Goal: Find specific page/section: Find specific page/section

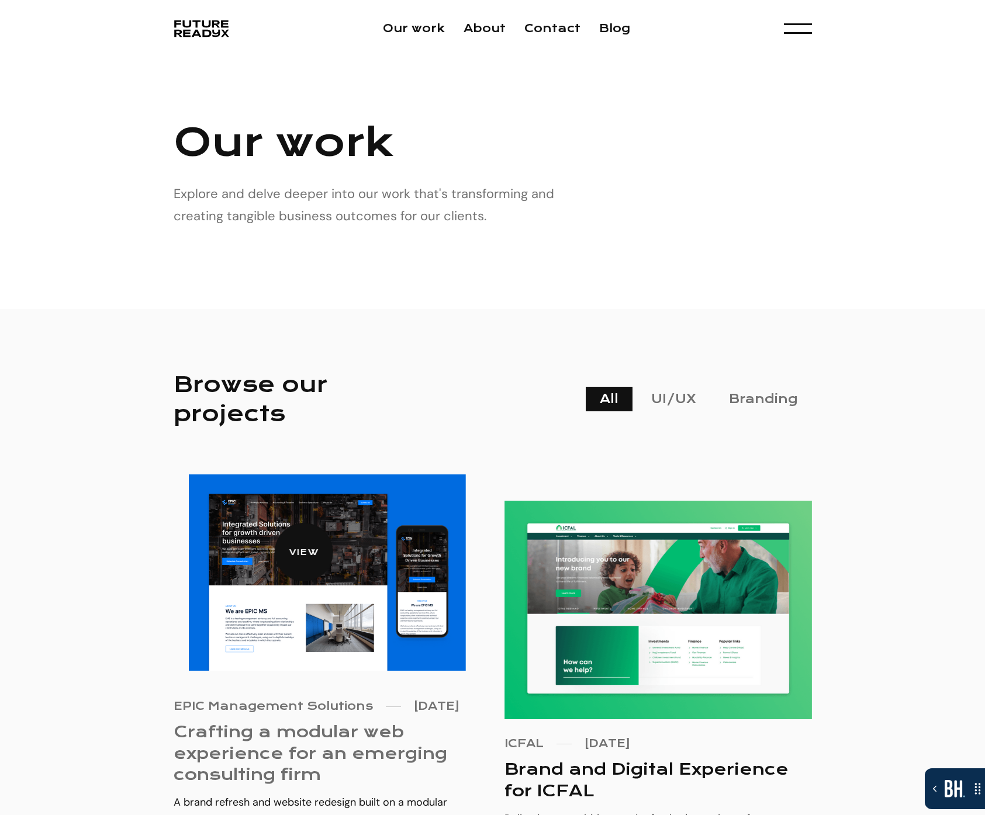
click at [280, 517] on img at bounding box center [327, 573] width 276 height 197
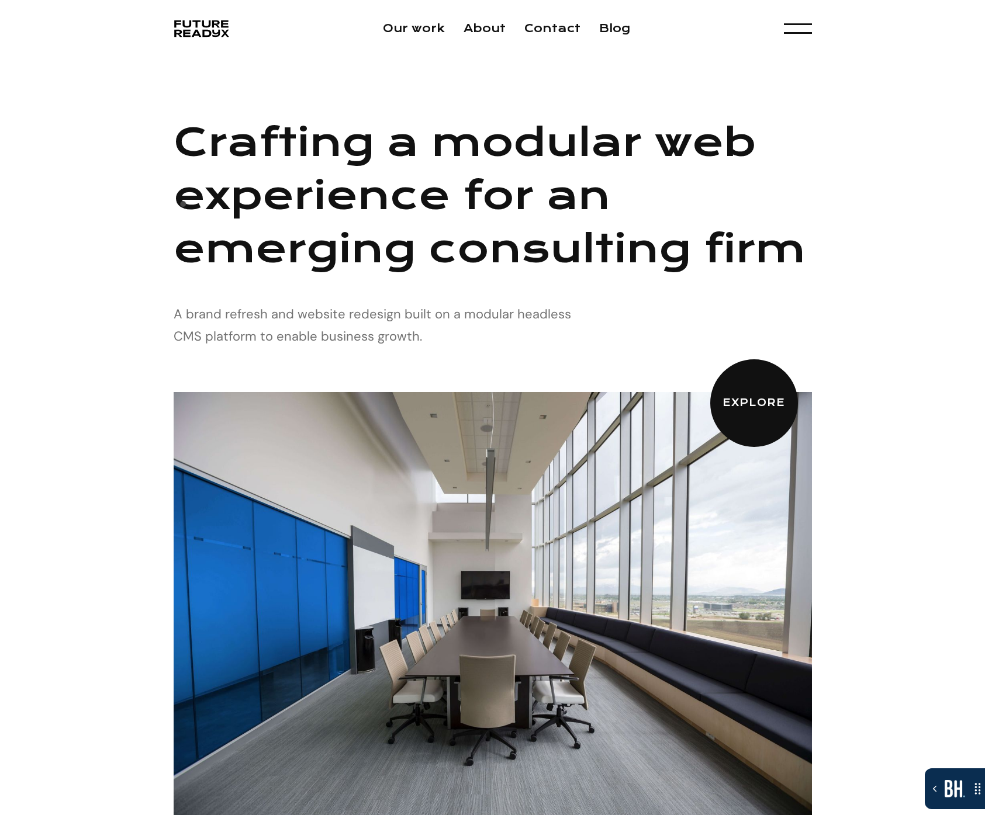
click at [183, 207] on h1 "Crafting a modular web experience for an emerging consulting firm" at bounding box center [493, 196] width 638 height 160
click at [502, 32] on link "About" at bounding box center [484, 28] width 42 height 13
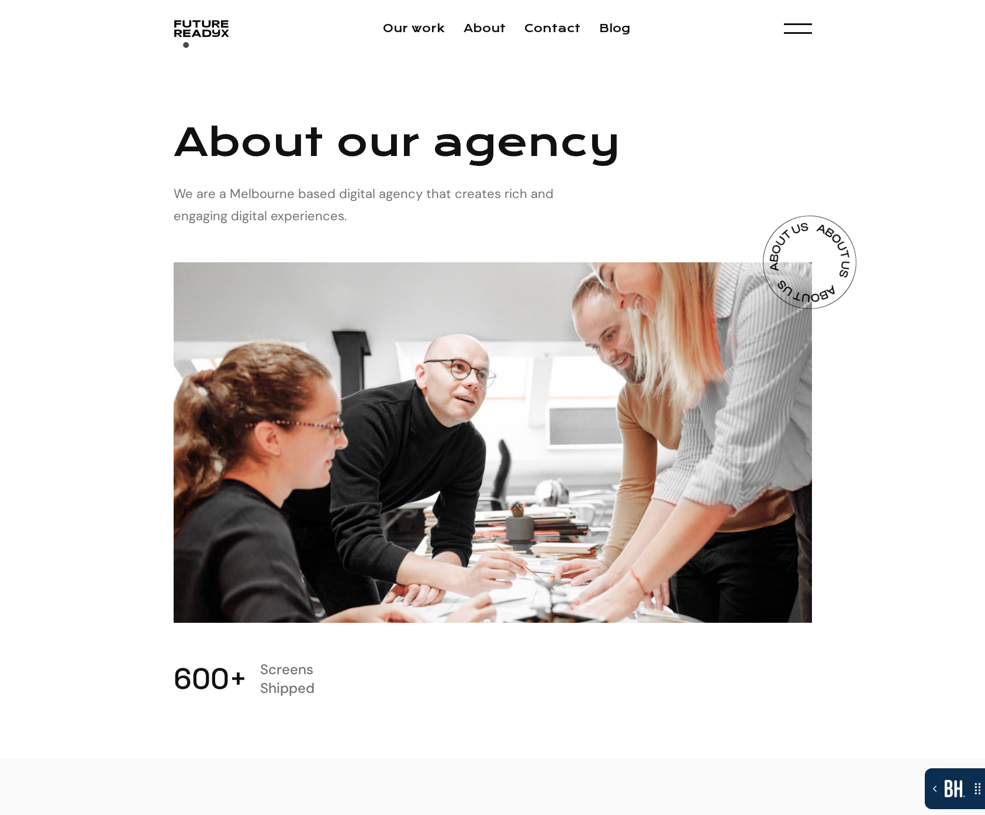
click at [186, 49] on div "Our work About Contact Blog Menu Experience Design Experience Development Brand…" at bounding box center [492, 28] width 985 height 57
click at [193, 39] on img "home" at bounding box center [201, 29] width 54 height 22
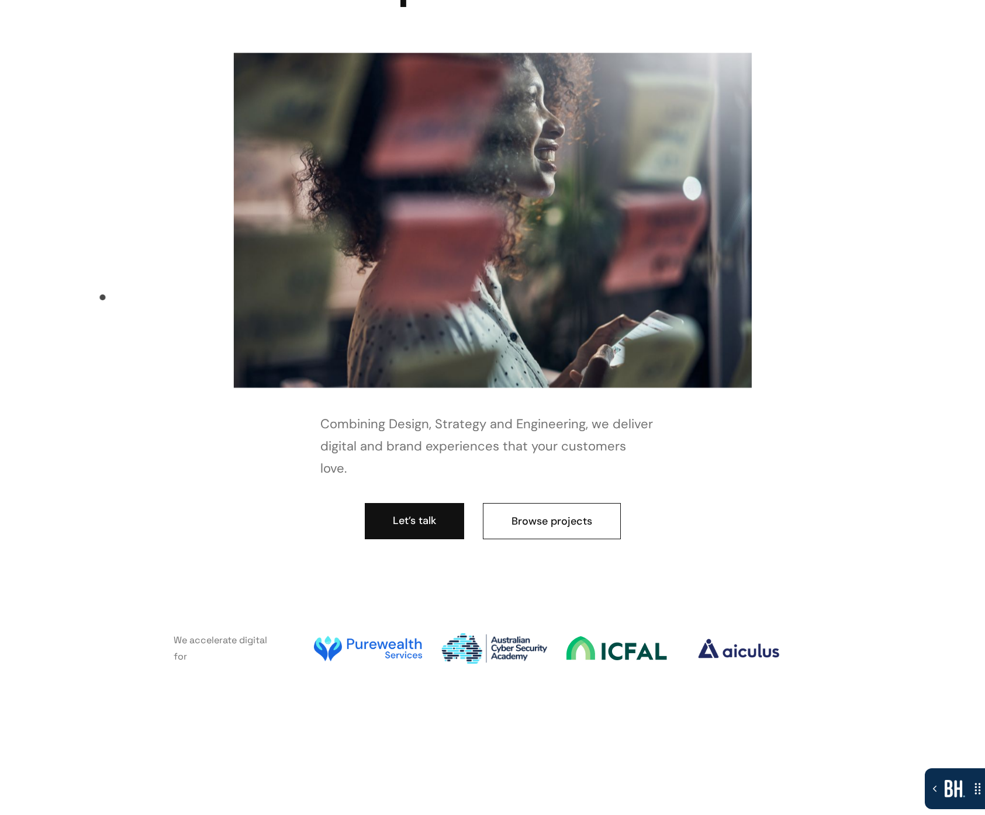
scroll to position [378, 0]
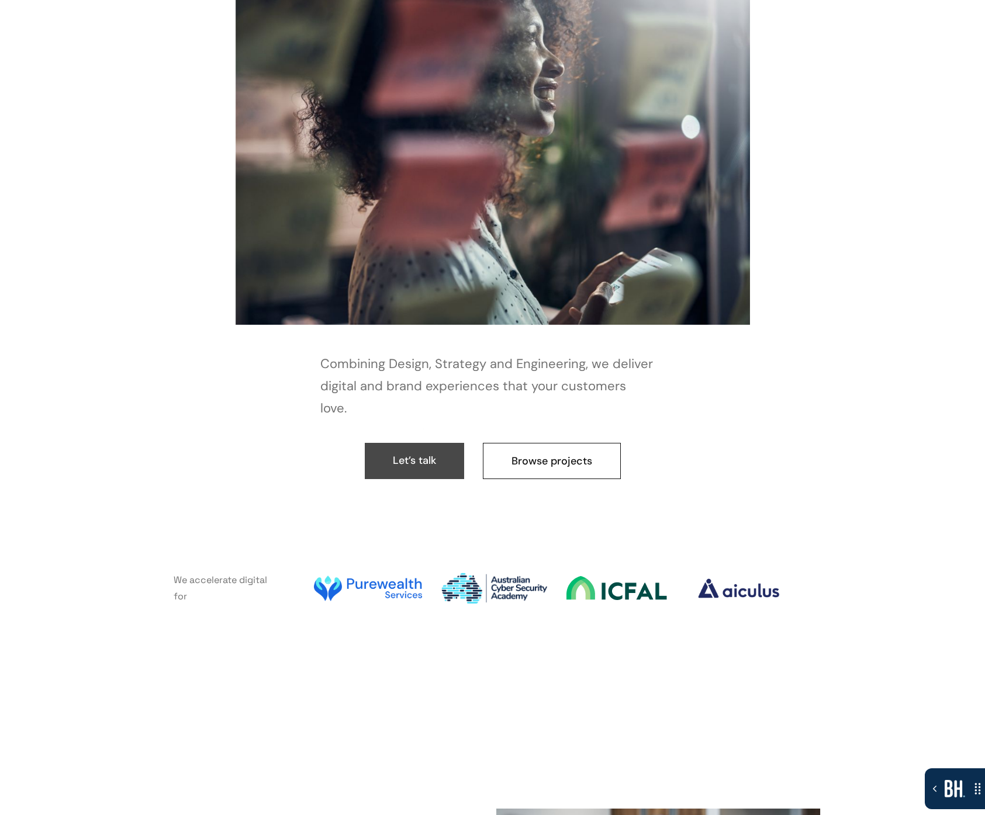
click at [425, 443] on link "Let’s talk" at bounding box center [414, 461] width 99 height 36
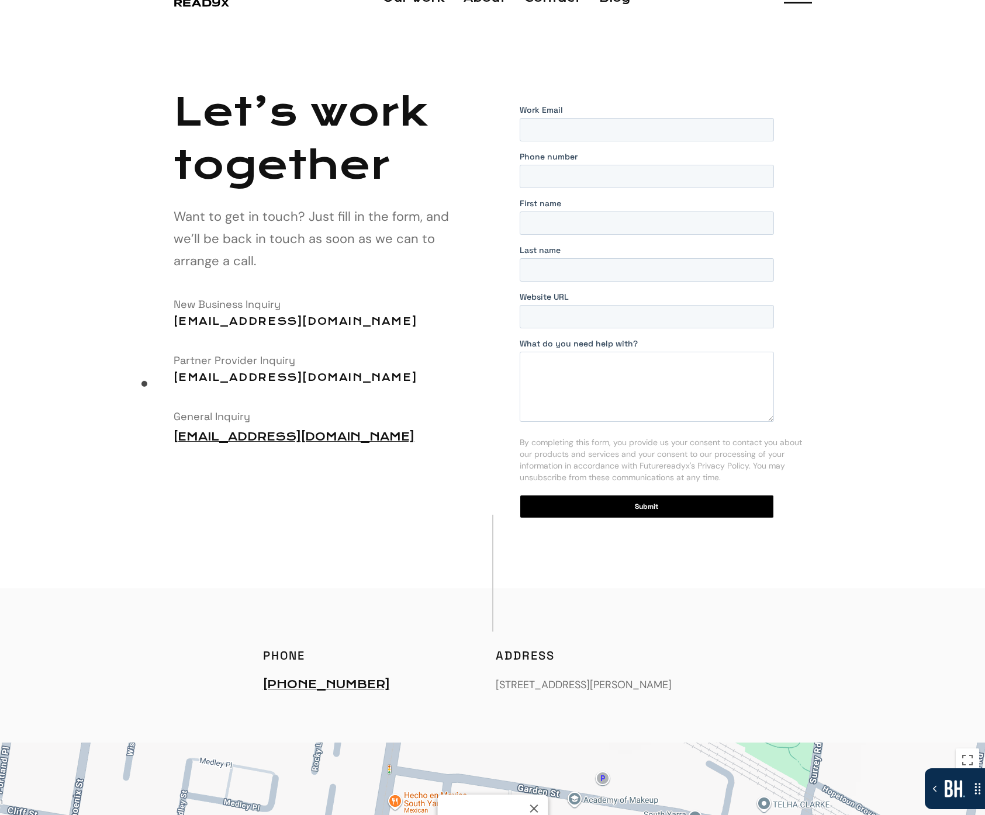
scroll to position [46, 0]
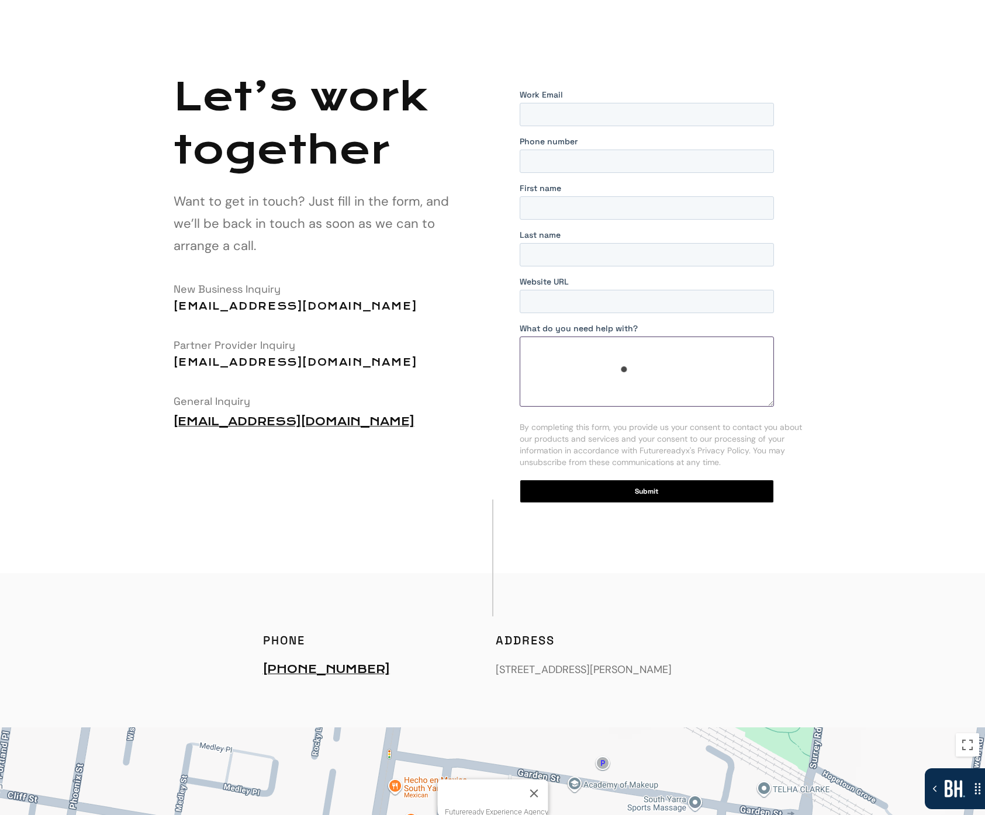
click at [627, 373] on textarea at bounding box center [646, 372] width 255 height 70
click at [453, 434] on div "Let’s work together Want to get in touch? Just fill in the form, and we’ll be b…" at bounding box center [325, 257] width 302 height 375
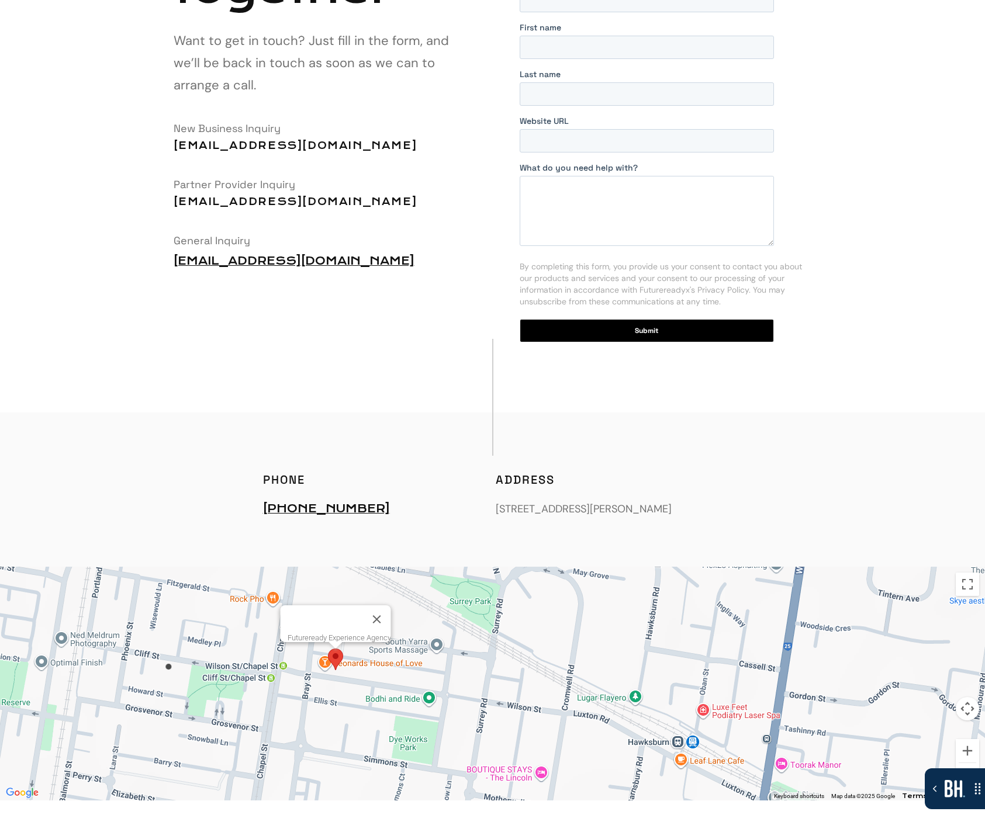
scroll to position [0, 0]
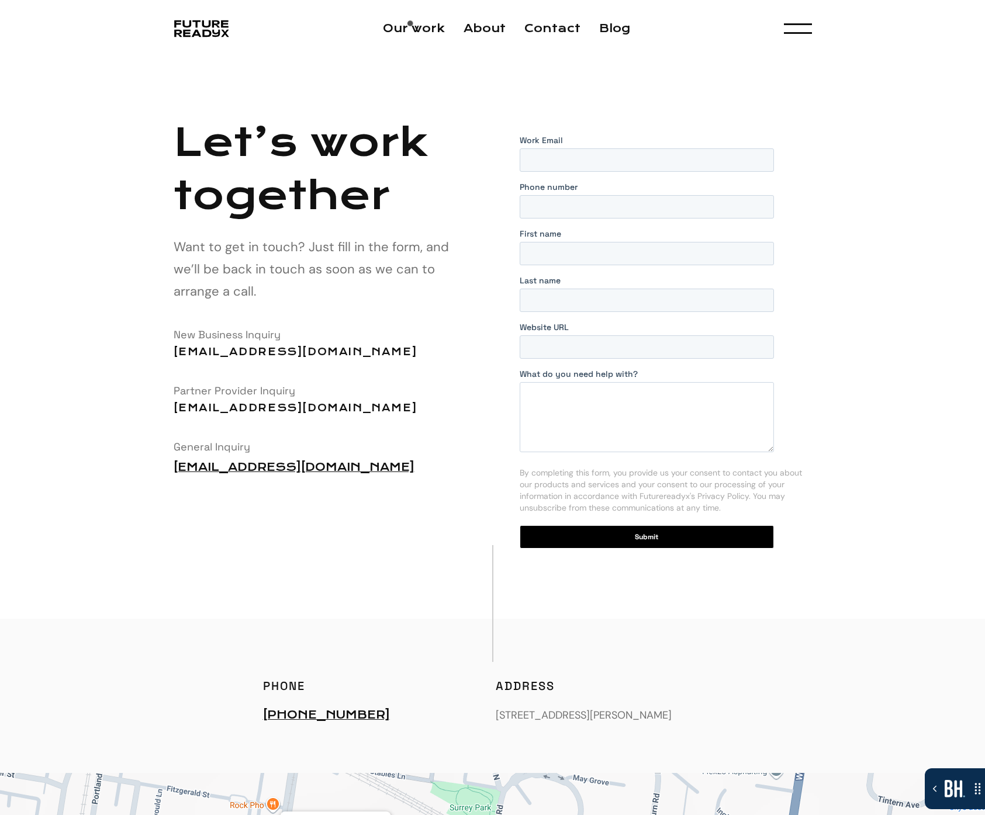
click at [412, 27] on link "Our work" at bounding box center [414, 28] width 62 height 13
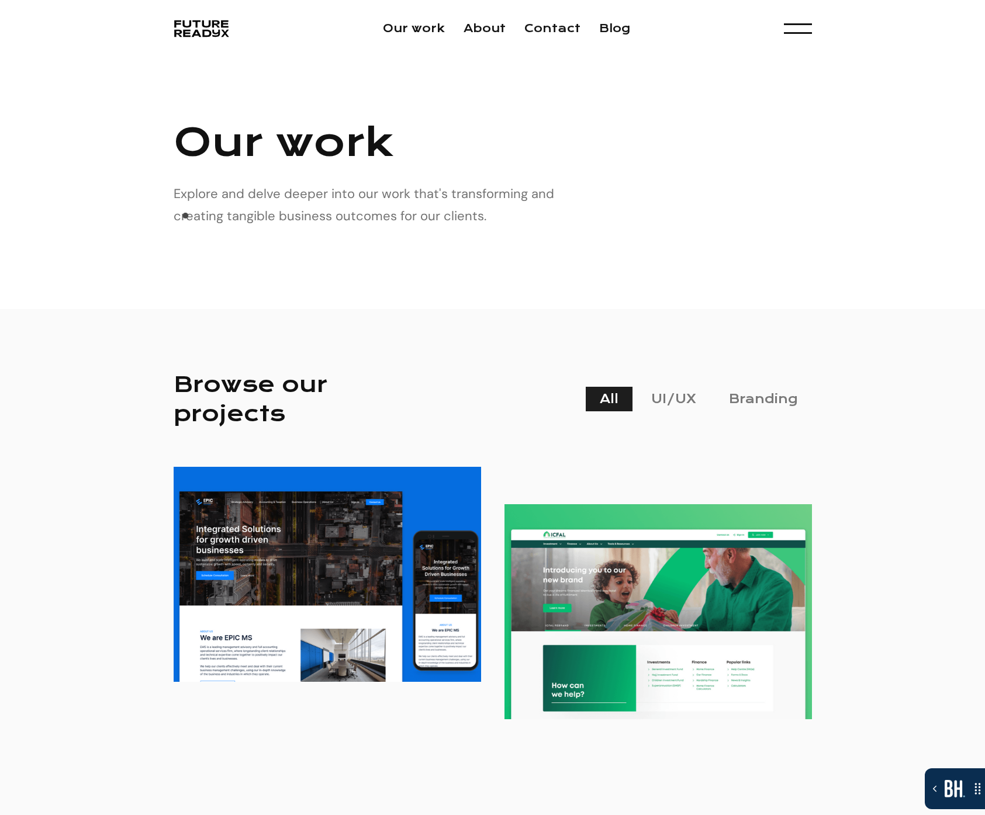
scroll to position [135, 0]
